Goal: Information Seeking & Learning: Check status

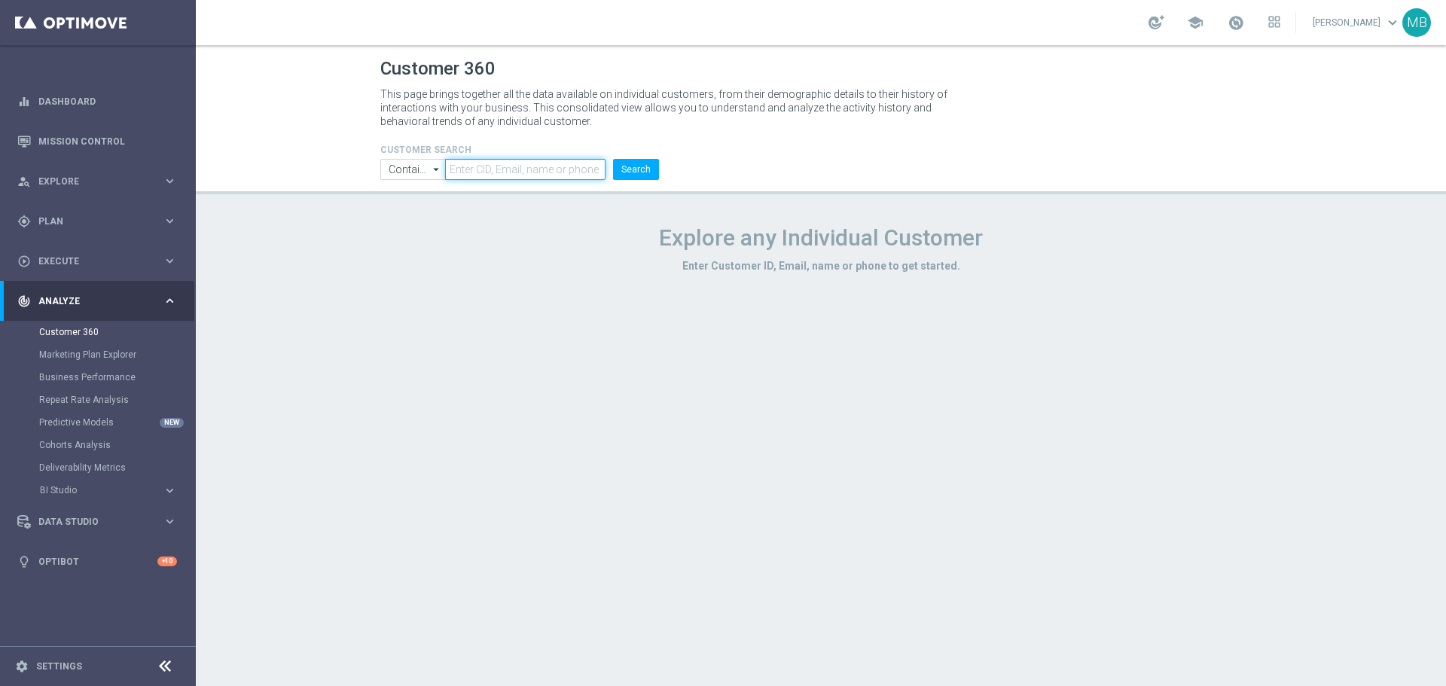
click at [489, 167] on input "text" at bounding box center [525, 169] width 160 height 21
paste input "2014908"
type input "2014908"
click at [653, 178] on button "Search" at bounding box center [636, 169] width 46 height 21
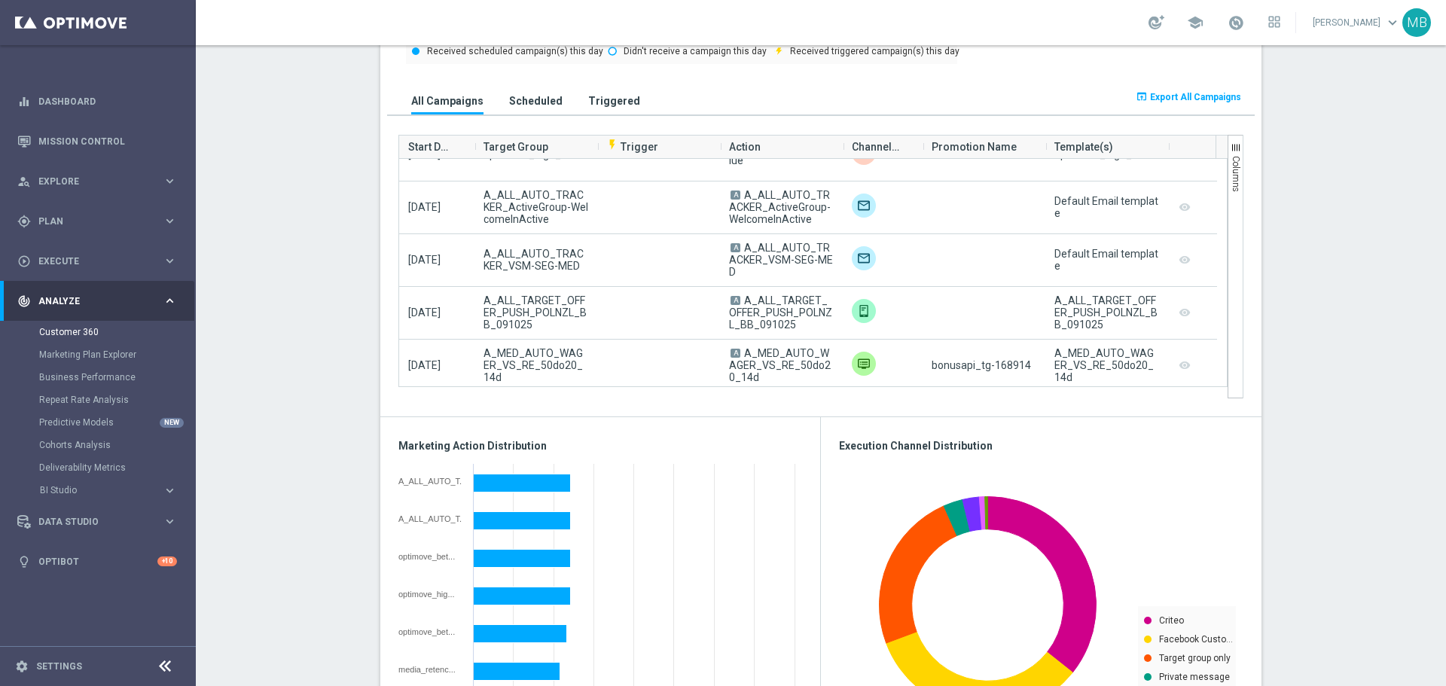
scroll to position [527, 0]
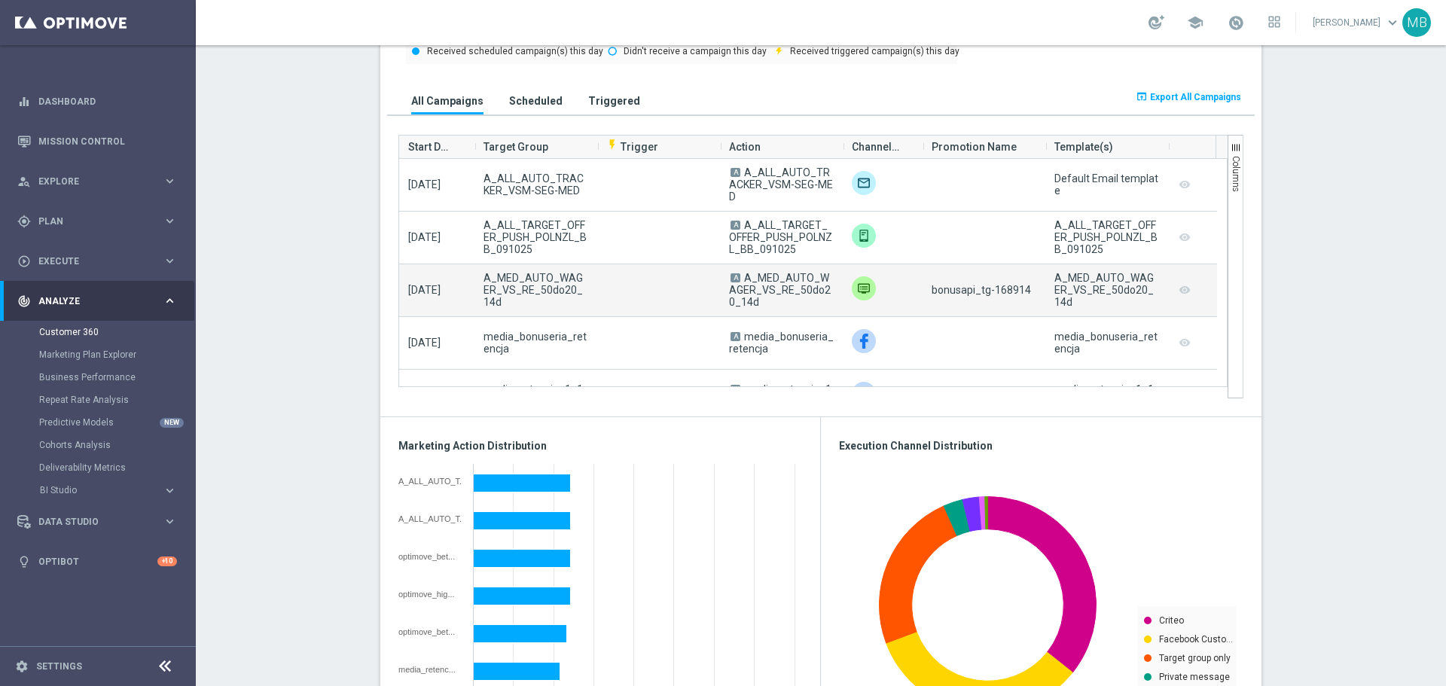
click at [995, 282] on div "bonusapi_tg-168914" at bounding box center [983, 290] width 123 height 52
copy span "168914"
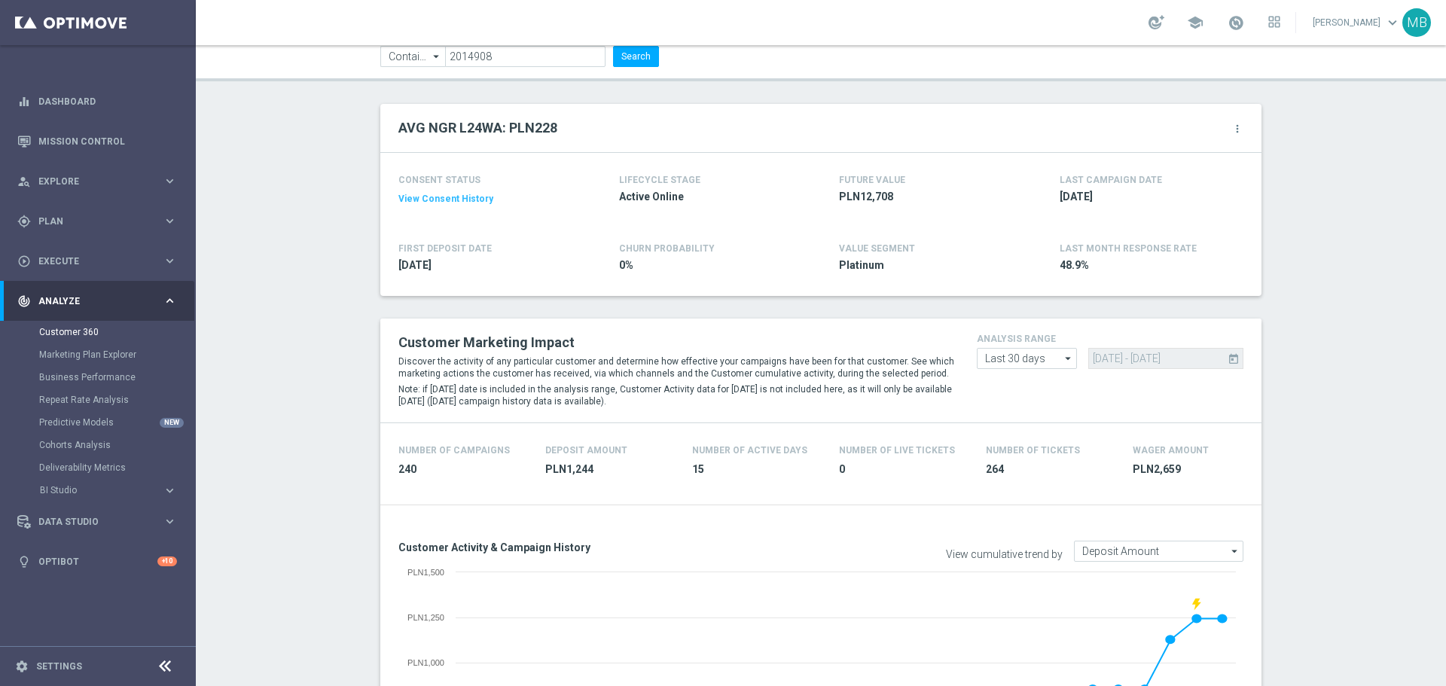
scroll to position [0, 0]
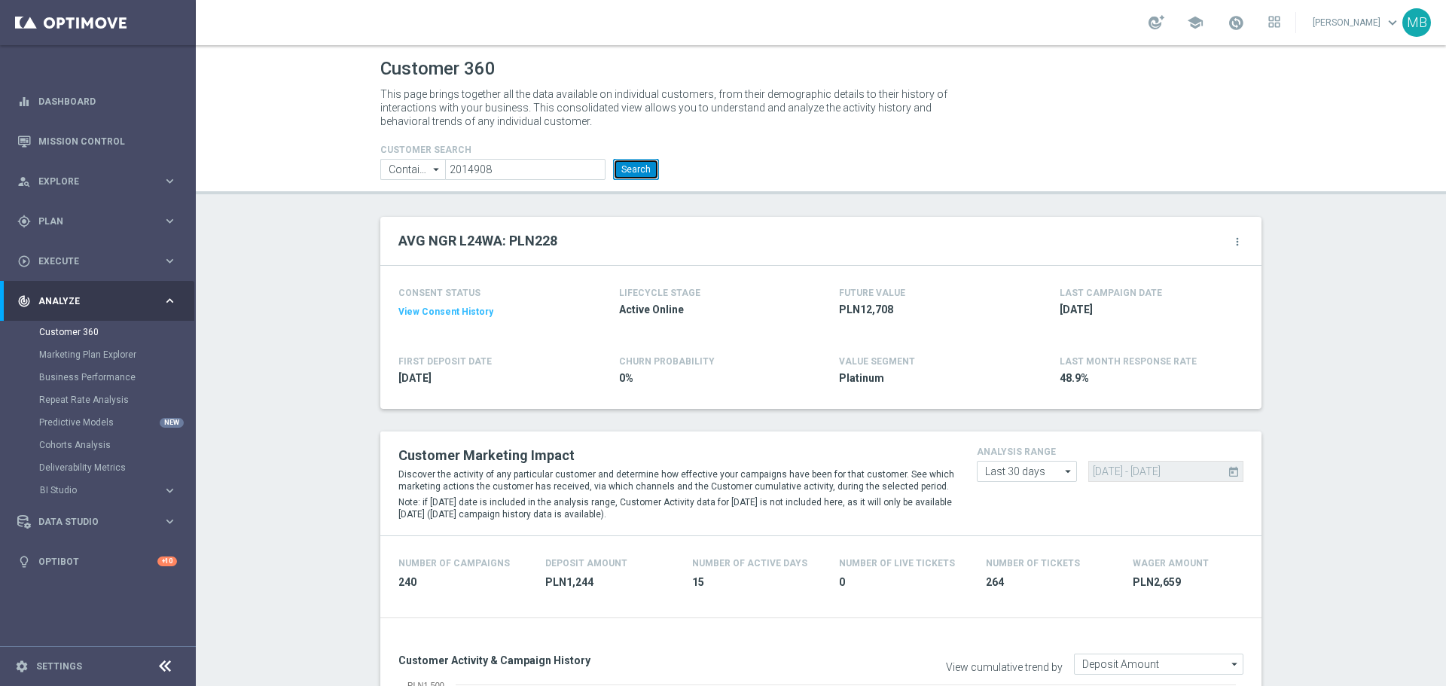
drag, startPoint x: 643, startPoint y: 163, endPoint x: 373, endPoint y: 326, distance: 315.8
click at [641, 163] on button "Search" at bounding box center [636, 169] width 46 height 21
click at [641, 173] on button "Search" at bounding box center [636, 169] width 46 height 21
drag, startPoint x: 640, startPoint y: 177, endPoint x: 882, endPoint y: 9, distance: 294.3
click at [644, 178] on button "Search" at bounding box center [636, 169] width 46 height 21
